Goal: Task Accomplishment & Management: Complete application form

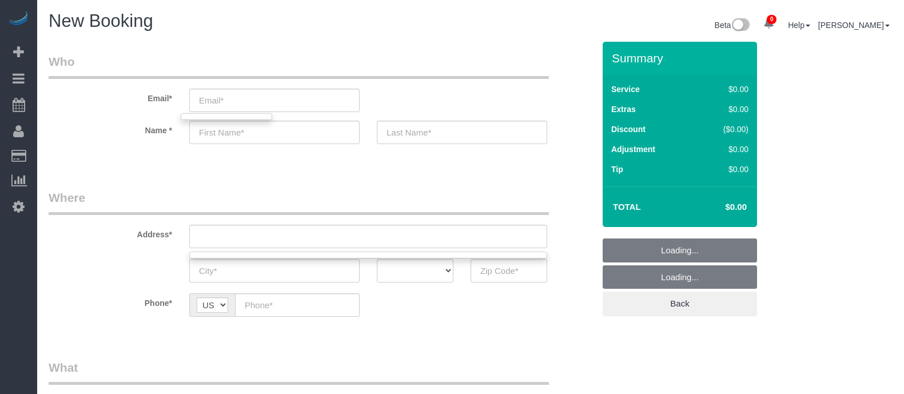
select select "object:7456"
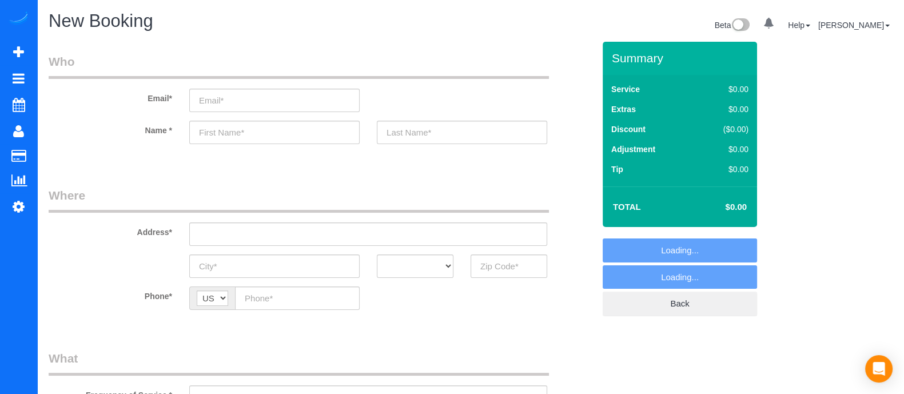
select select "object:7933"
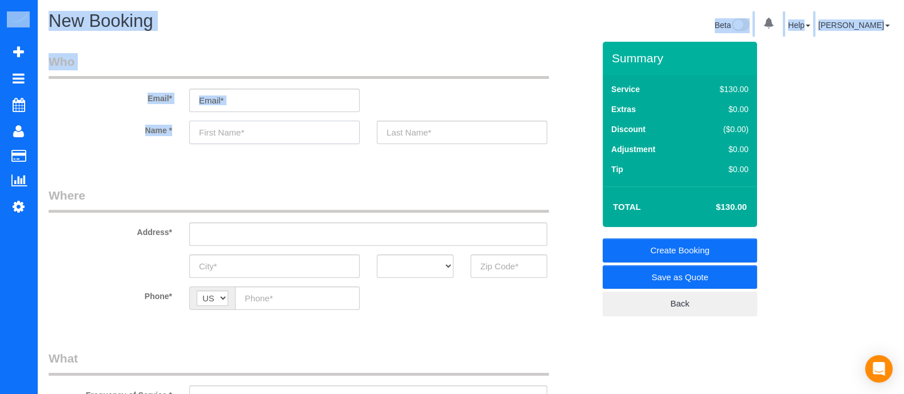
click at [264, 127] on input "text" at bounding box center [274, 132] width 170 height 23
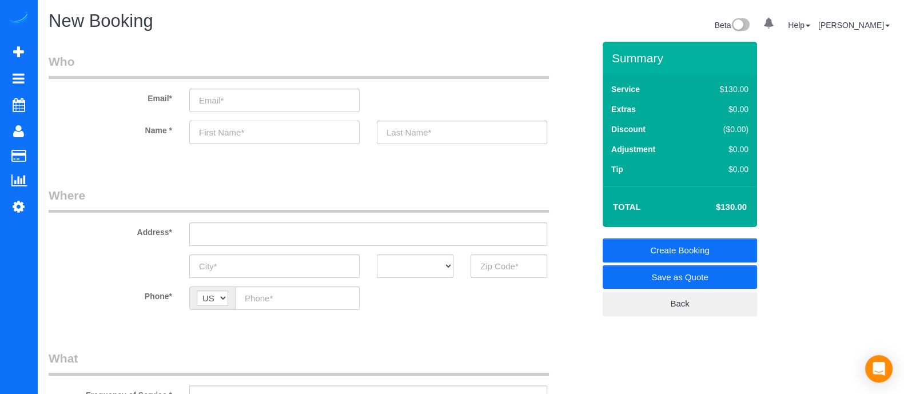
click at [264, 127] on input "text" at bounding box center [274, 132] width 170 height 23
type input "[PERSON_NAME]"
click at [504, 260] on input "text" at bounding box center [509, 265] width 77 height 23
click at [487, 266] on input "30044" at bounding box center [509, 265] width 77 height 23
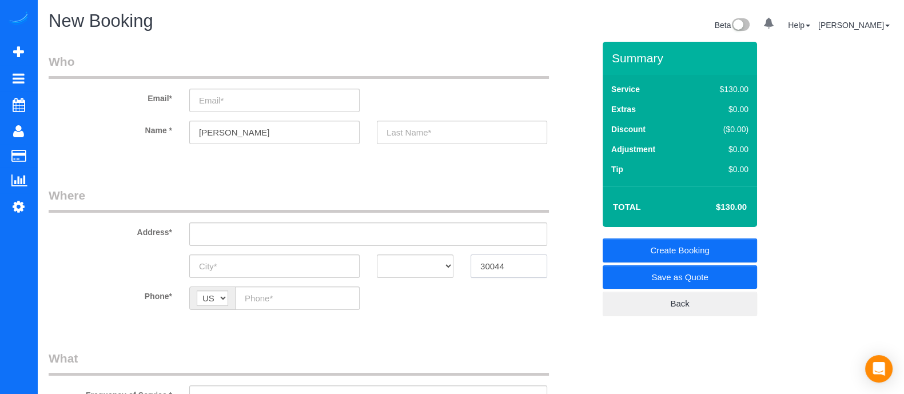
type input "30044"
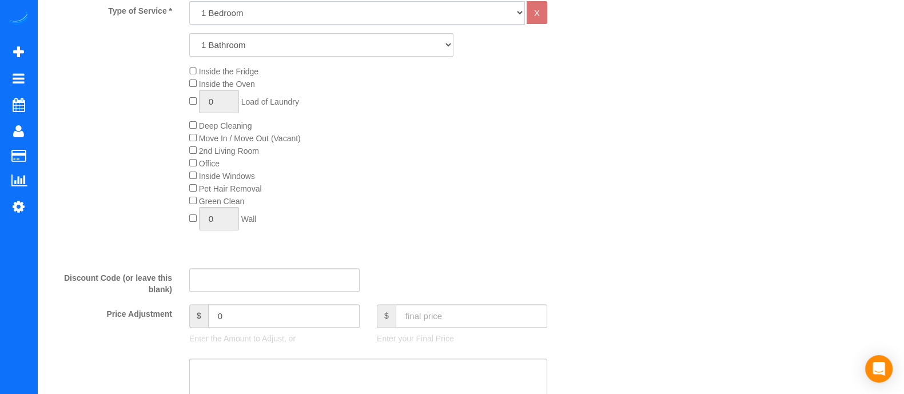
drag, startPoint x: 277, startPoint y: 10, endPoint x: 269, endPoint y: 21, distance: 14.3
click at [277, 10] on select "1 Bedroom 2 Bedrooms 3 Bedrooms 4 Bedrooms 5 Bedrooms 6 Bedrooms" at bounding box center [357, 12] width 336 height 23
select select "3"
click at [189, 1] on select "1 Bedroom 2 Bedrooms 3 Bedrooms 4 Bedrooms 5 Bedrooms 6 Bedrooms" at bounding box center [357, 12] width 336 height 23
click at [239, 54] on select "1 Bathroom 2 Bathrooms 3 Bathrooms 4 Bathrooms 5 Bathrooms 6 Bathrooms" at bounding box center [321, 44] width 264 height 23
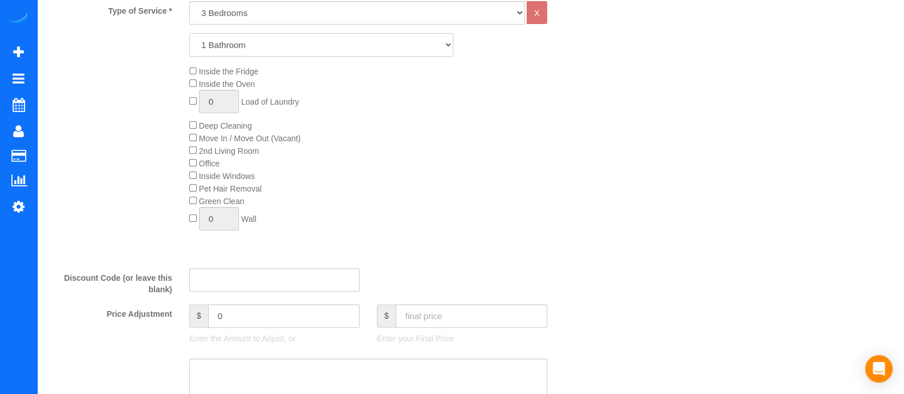
select select "2"
click at [189, 33] on select "1 Bathroom 2 Bathrooms 3 Bathrooms 4 Bathrooms 5 Bathrooms 6 Bathrooms" at bounding box center [321, 44] width 264 height 23
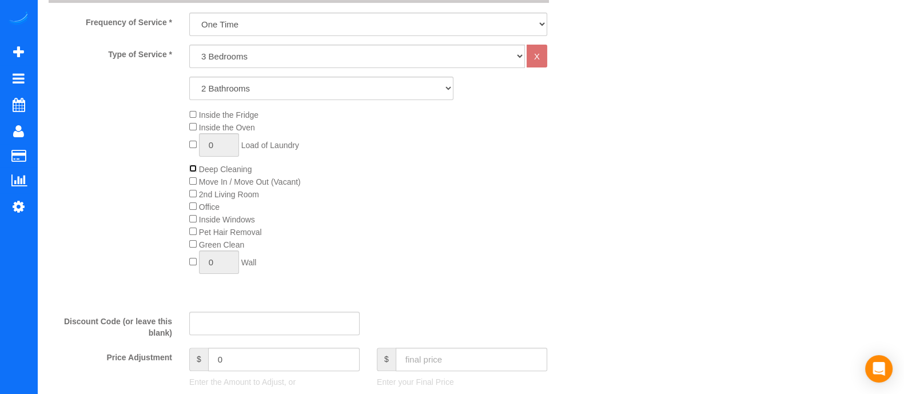
scroll to position [0, 0]
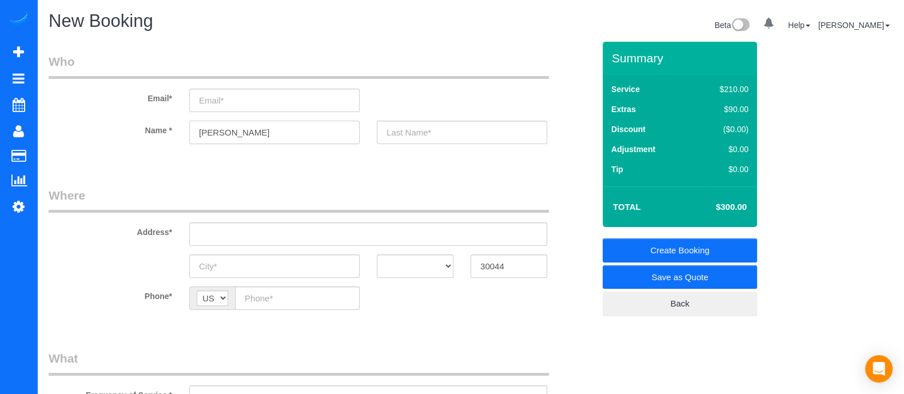
click at [254, 130] on input "[PERSON_NAME]" at bounding box center [274, 132] width 170 height 23
type input "[PERSON_NAME]"
